Goal: Transaction & Acquisition: Book appointment/travel/reservation

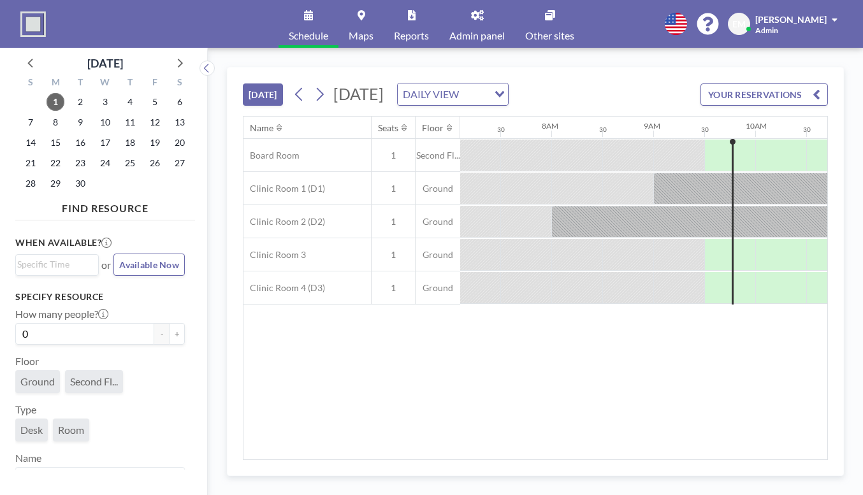
scroll to position [0, 745]
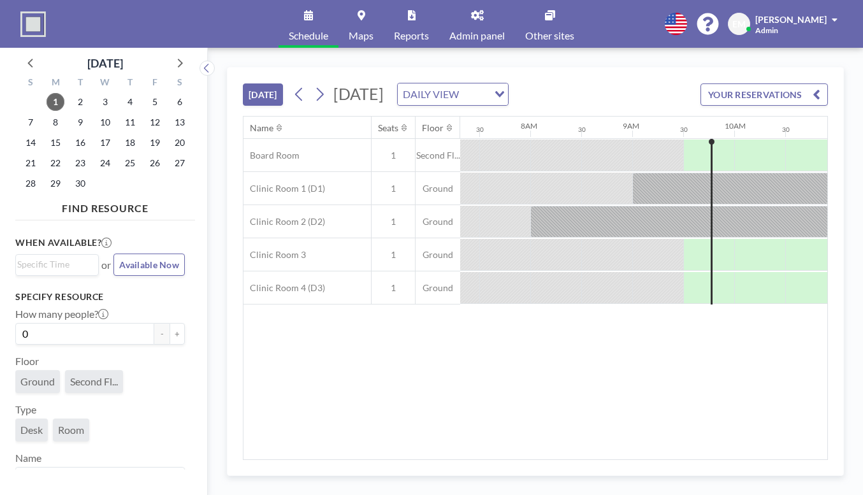
click at [313, 85] on icon at bounding box center [319, 94] width 12 height 19
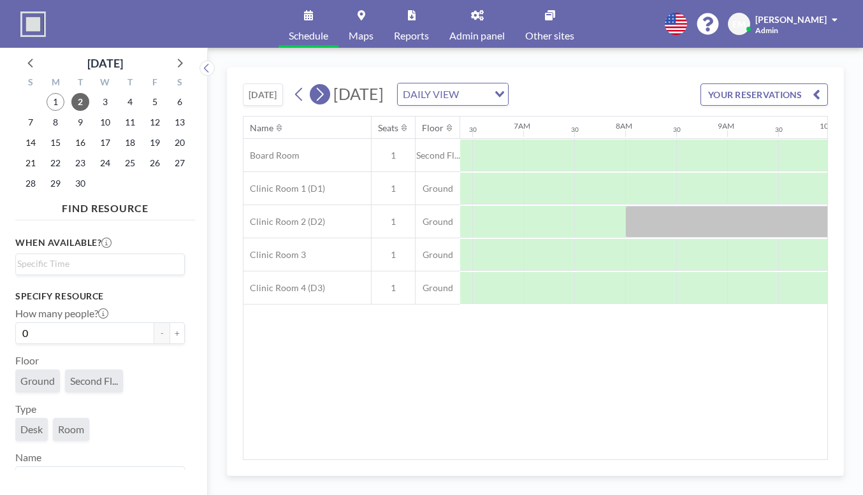
scroll to position [0, 663]
click at [313, 85] on icon at bounding box center [319, 94] width 12 height 19
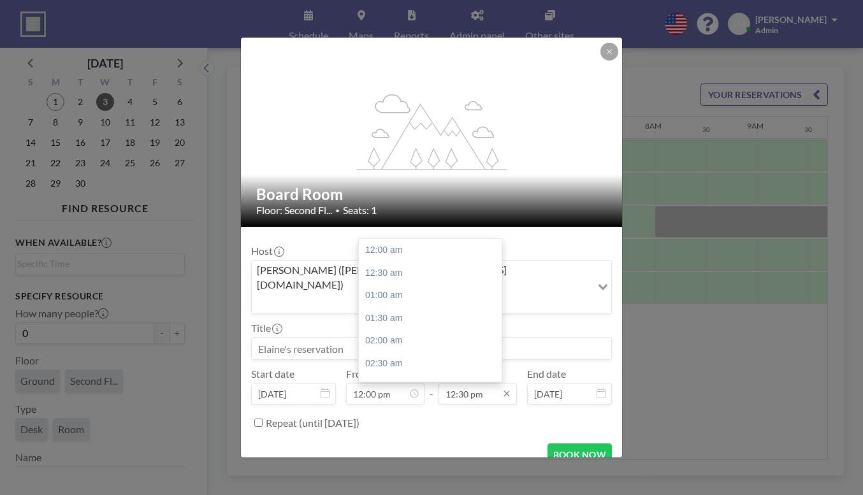
scroll to position [508, 0]
click at [460, 383] on input "12:30 pm" at bounding box center [477, 394] width 78 height 22
click at [475, 443] on div "BOOK NOW" at bounding box center [431, 454] width 361 height 22
type input "01:00 pm"
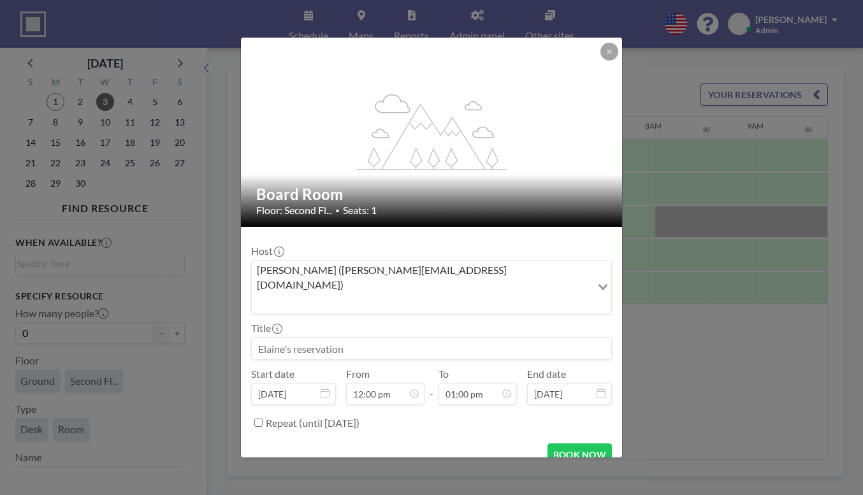
click at [326, 338] on input at bounding box center [431, 349] width 359 height 22
click at [547, 443] on button "BOOK NOW" at bounding box center [579, 454] width 64 height 22
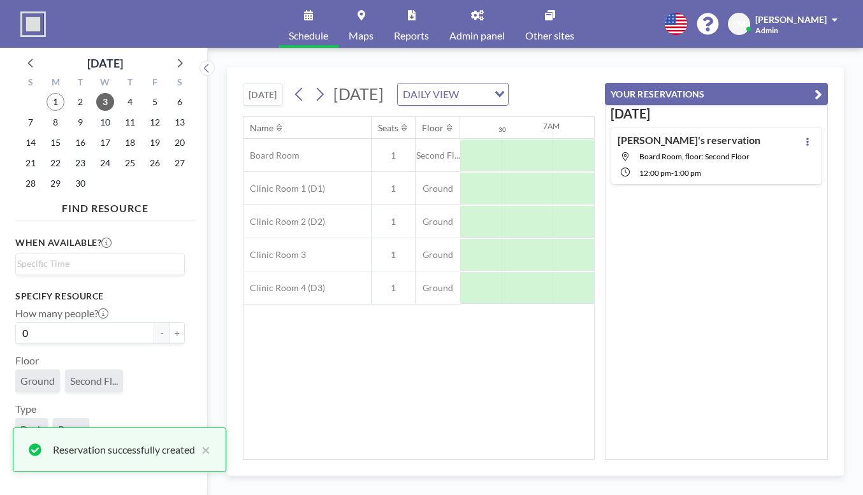
click at [468, 334] on div "Name Seats Floor 12AM 30 1AM 30 2AM 30 3AM 30 4AM 30 5AM 30 6AM 30 7AM 30 8AM 3…" at bounding box center [418, 288] width 350 height 343
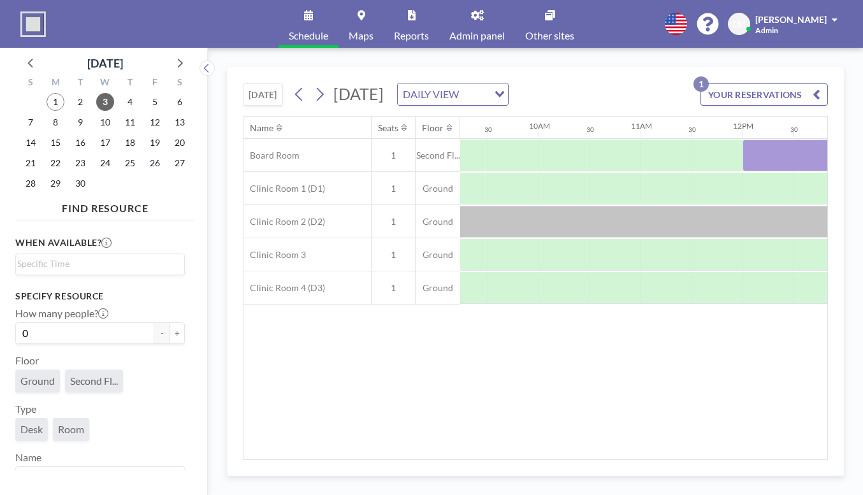
scroll to position [0, 956]
click at [829, 140] on div at bounding box center [854, 156] width 51 height 32
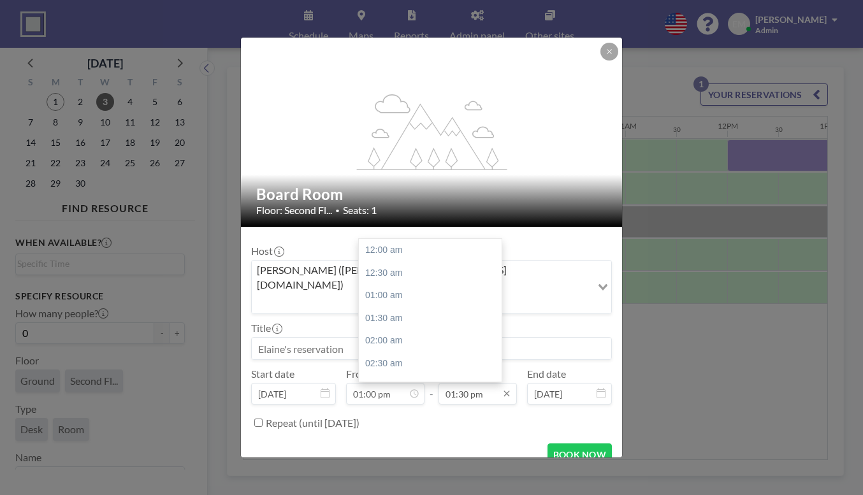
scroll to position [549, 0]
click at [461, 383] on input "01:30 pm" at bounding box center [477, 394] width 78 height 22
type input "02:00 pm"
click at [457, 443] on div "BOOK NOW" at bounding box center [431, 454] width 361 height 22
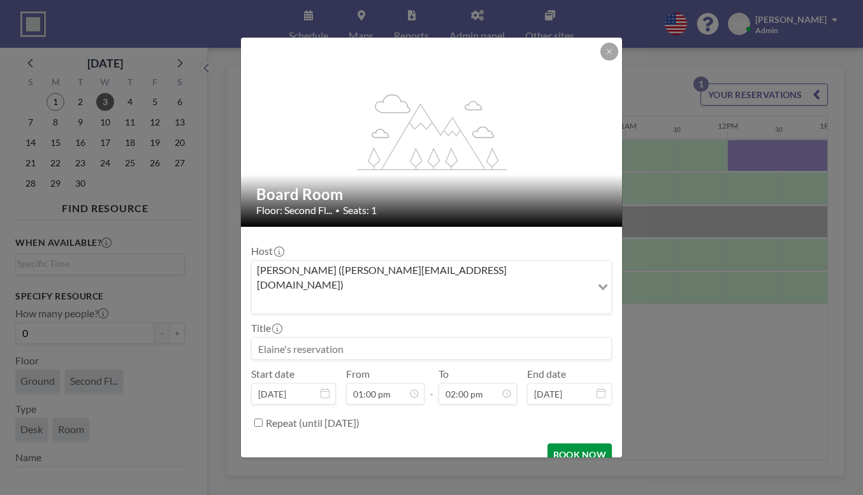
click at [547, 443] on button "BOOK NOW" at bounding box center [579, 454] width 64 height 22
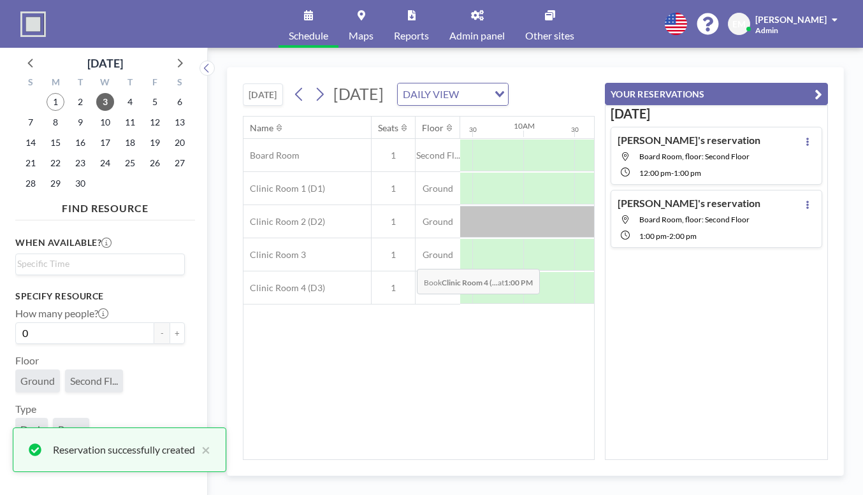
scroll to position [0, 0]
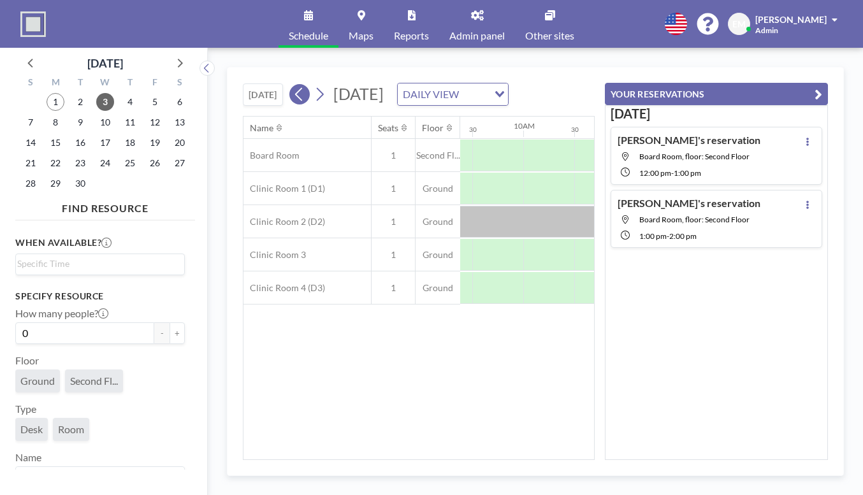
click at [293, 85] on icon at bounding box center [299, 94] width 12 height 19
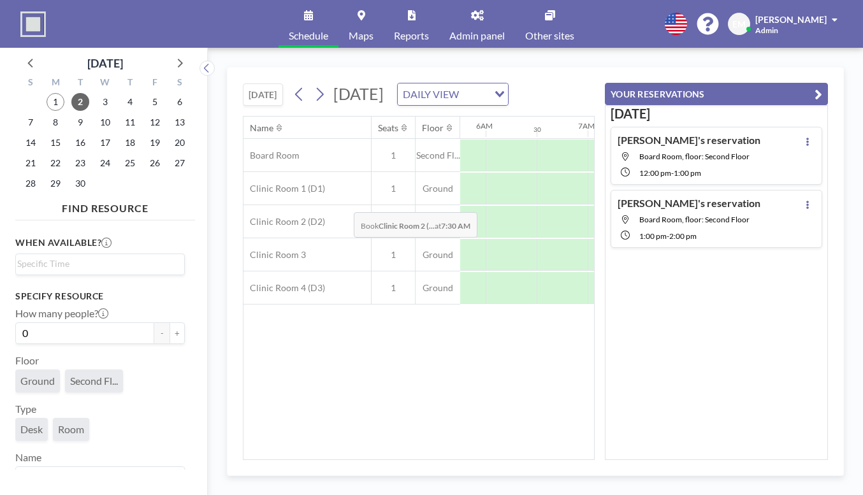
scroll to position [0, 621]
click at [756, 140] on div at bounding box center [781, 156] width 51 height 32
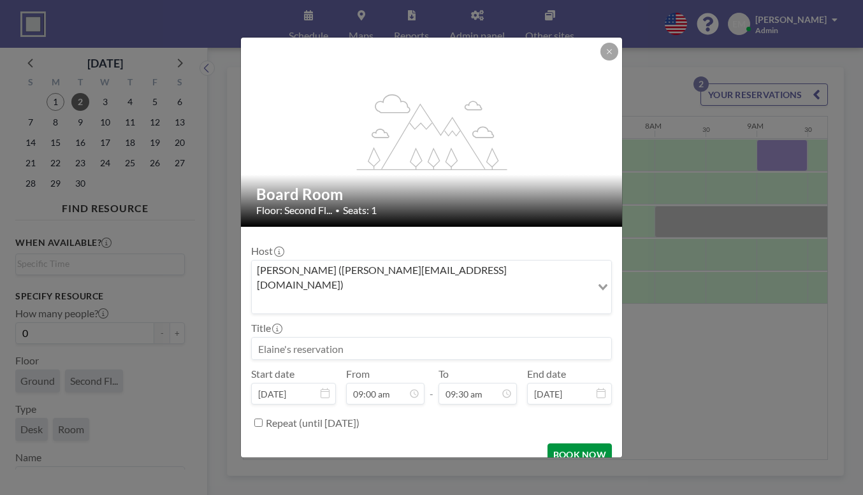
scroll to position [366, 0]
click at [554, 443] on button "BOOK NOW" at bounding box center [579, 454] width 64 height 22
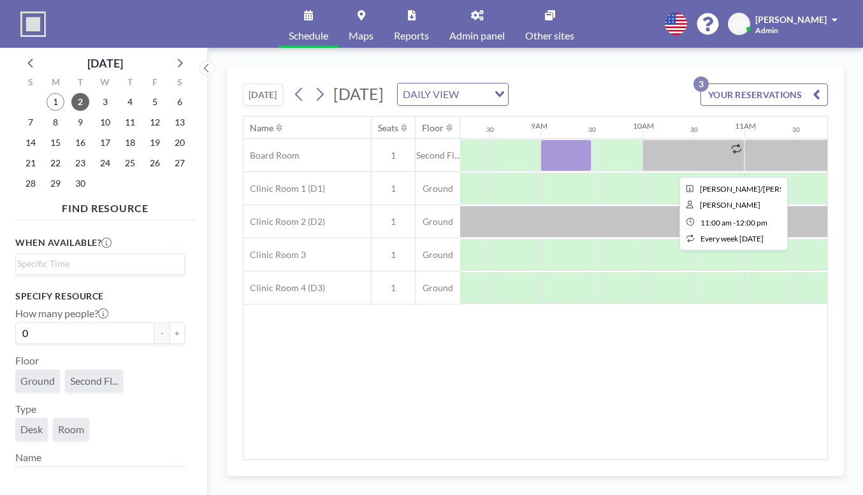
scroll to position [0, 843]
